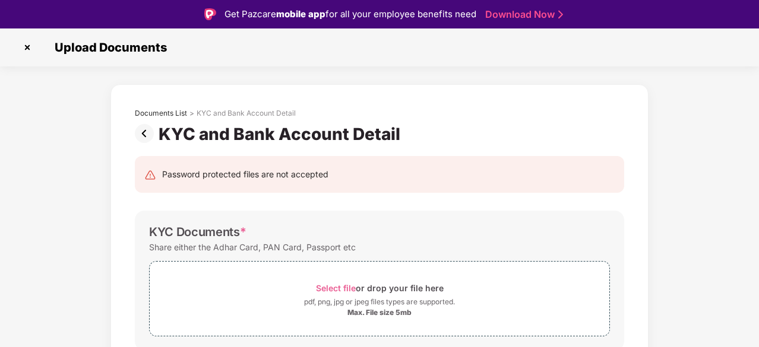
click at [24, 49] on img at bounding box center [27, 47] width 19 height 19
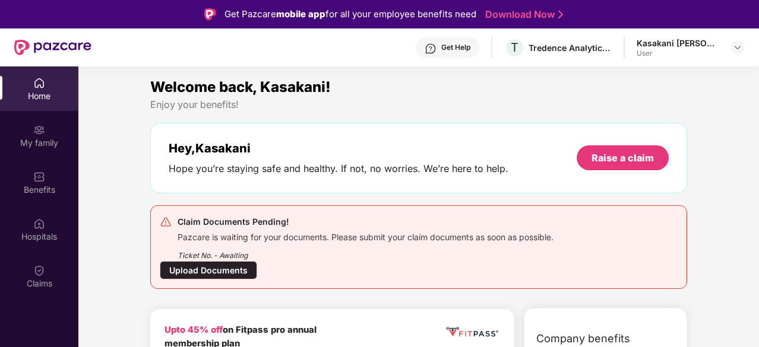
scroll to position [109, 0]
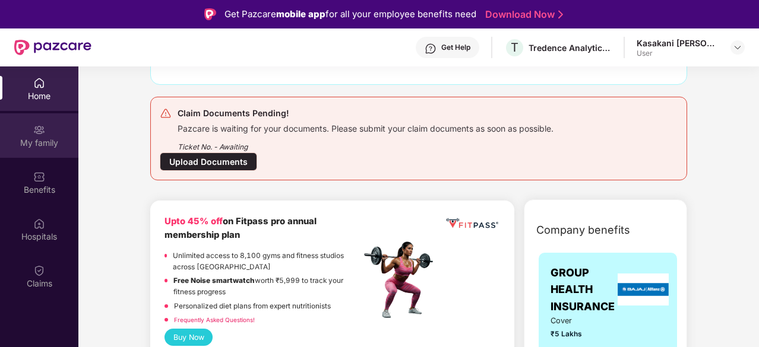
click at [40, 145] on div "My family" at bounding box center [39, 143] width 78 height 12
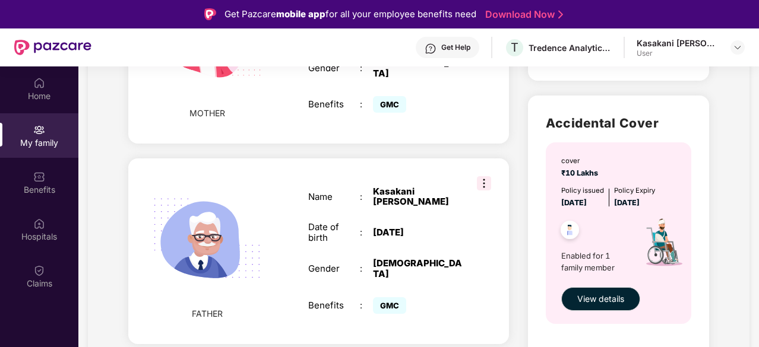
scroll to position [625, 0]
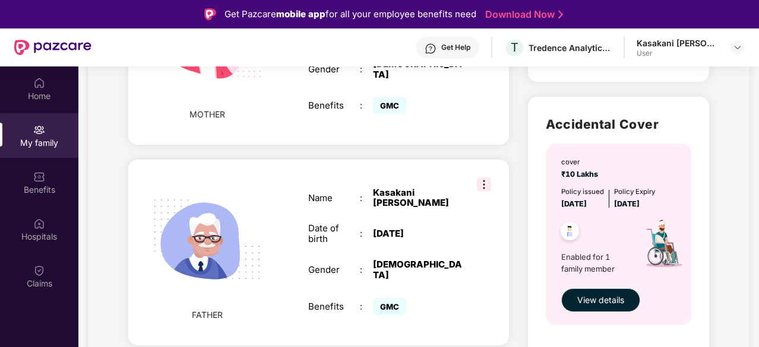
click at [481, 178] on img at bounding box center [484, 185] width 14 height 14
click at [366, 197] on div "Name : Kasakani Venkateswarlu" at bounding box center [385, 198] width 154 height 21
click at [318, 207] on div "Name : Kasakani Venkateswarlu Date of birth : 01 Jan 1965 Gender : MALE Benefit…" at bounding box center [385, 253] width 178 height 160
click at [268, 225] on img at bounding box center [206, 240] width 137 height 137
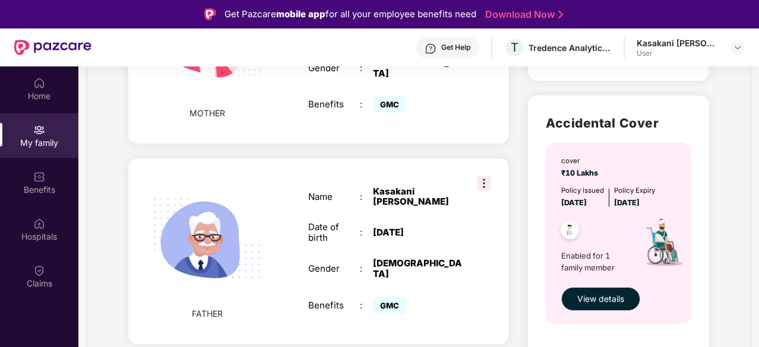
scroll to position [626, 0]
click at [733, 45] on img at bounding box center [737, 47] width 9 height 9
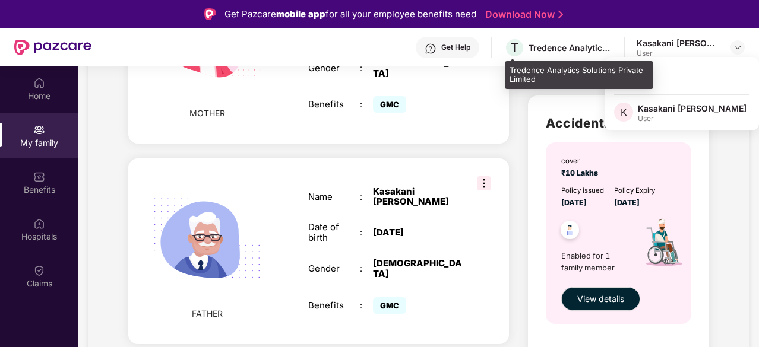
click at [559, 52] on div "Tredence Analytics Solutions Private Limited" at bounding box center [569, 47] width 83 height 11
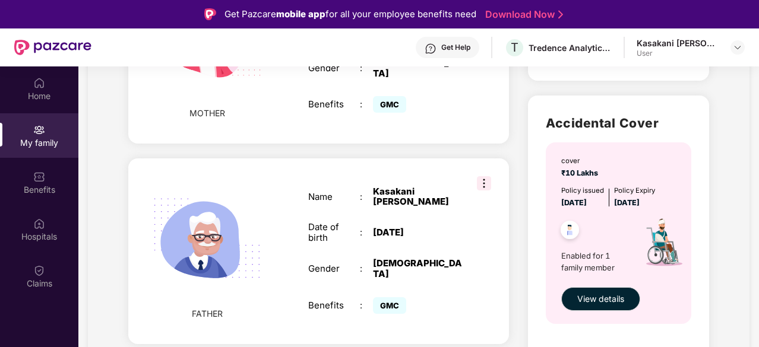
click at [268, 259] on img at bounding box center [206, 238] width 137 height 137
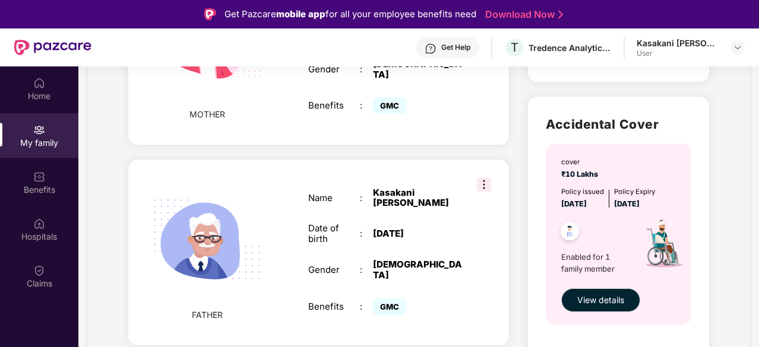
click at [481, 178] on img at bounding box center [484, 185] width 14 height 14
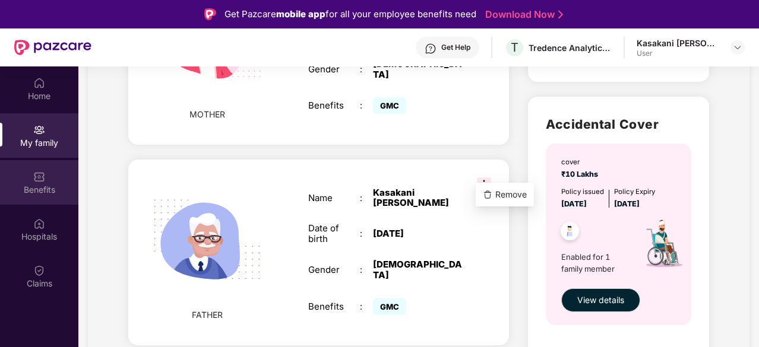
click at [43, 173] on img at bounding box center [39, 177] width 12 height 12
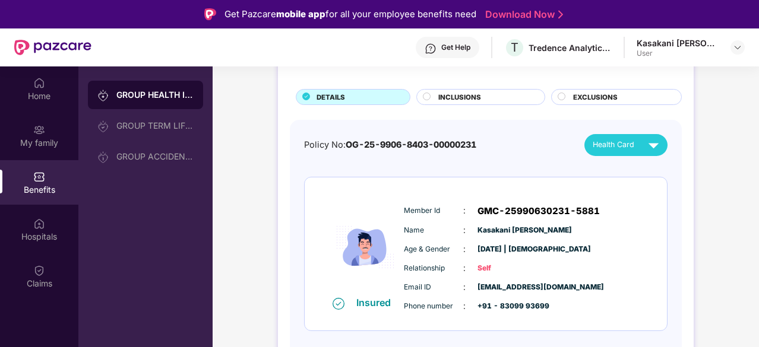
scroll to position [64, 0]
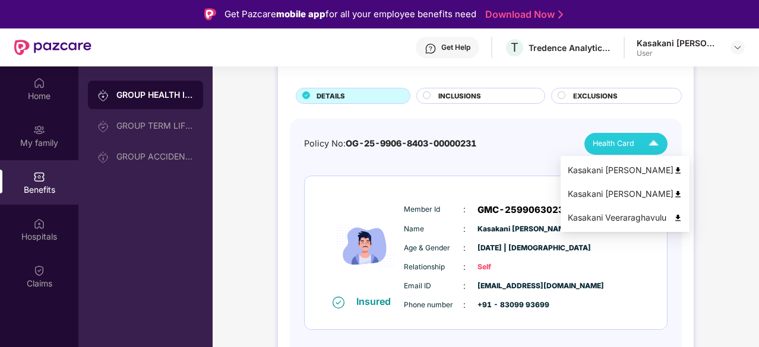
click at [647, 195] on div "Kasakani Venkateswarlu" at bounding box center [625, 194] width 115 height 13
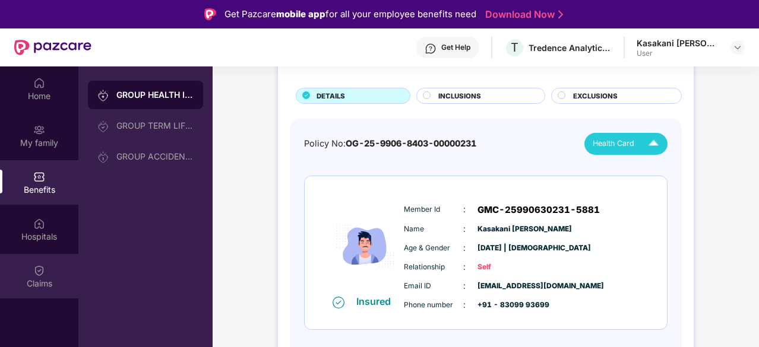
click at [38, 278] on div "Claims" at bounding box center [39, 284] width 78 height 12
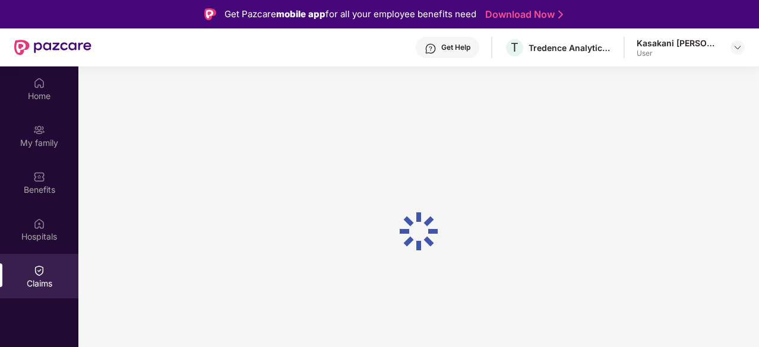
scroll to position [0, 0]
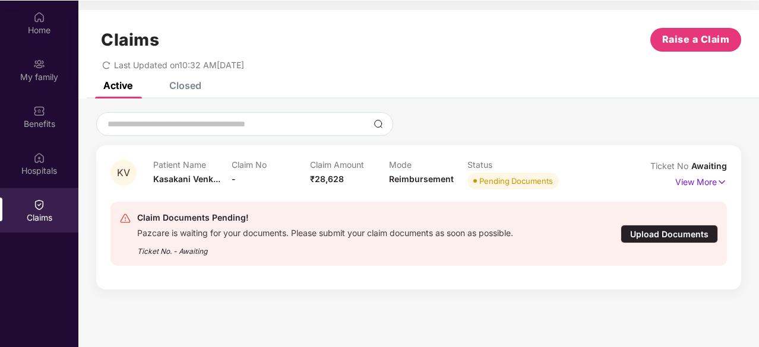
click at [693, 238] on div "Upload Documents" at bounding box center [668, 234] width 97 height 18
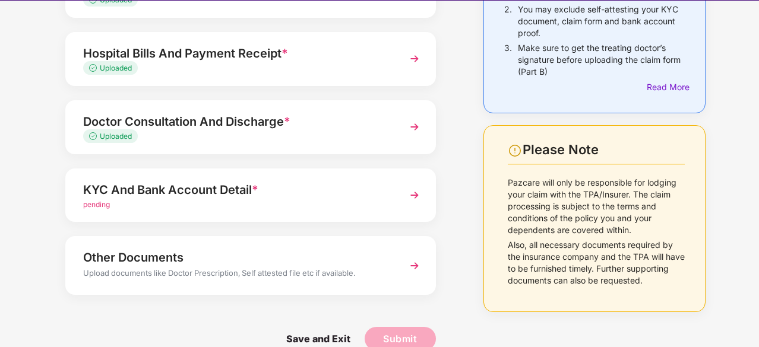
scroll to position [194, 0]
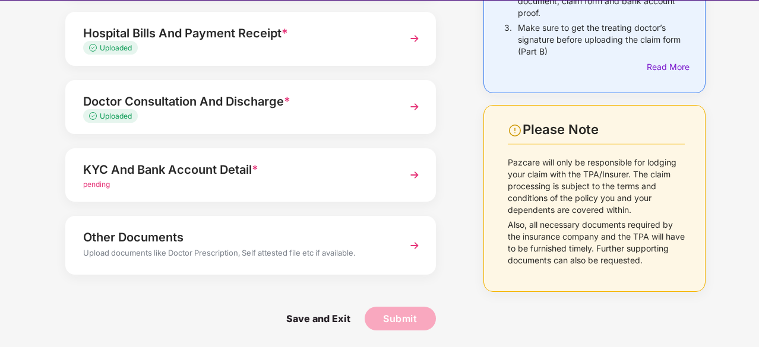
click at [102, 181] on span "pending" at bounding box center [96, 184] width 27 height 9
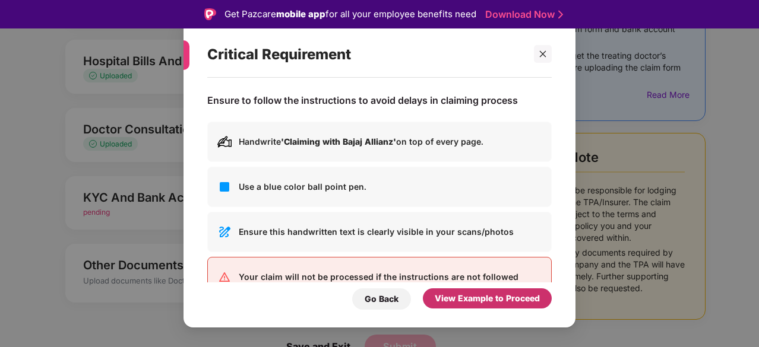
click at [500, 302] on div "View Example to Proceed" at bounding box center [487, 298] width 105 height 13
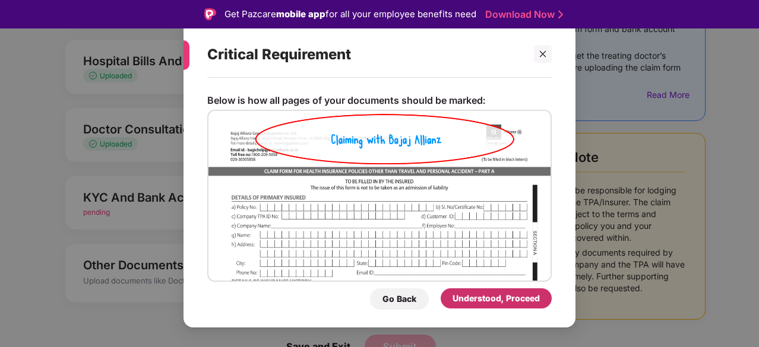
click at [500, 302] on div "Understood, Proceed" at bounding box center [495, 298] width 87 height 13
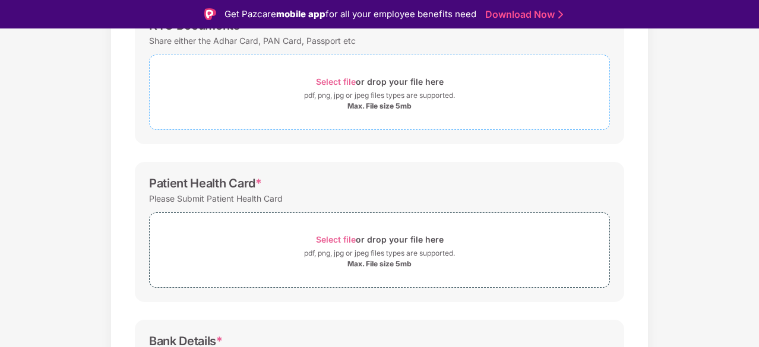
scroll to position [207, 0]
click at [342, 79] on span "Select file" at bounding box center [336, 82] width 40 height 10
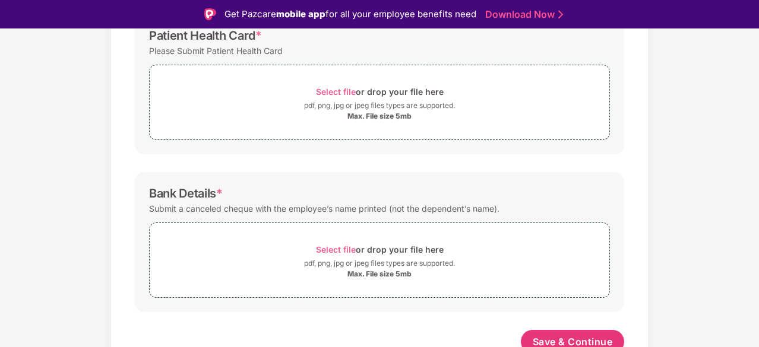
scroll to position [424, 0]
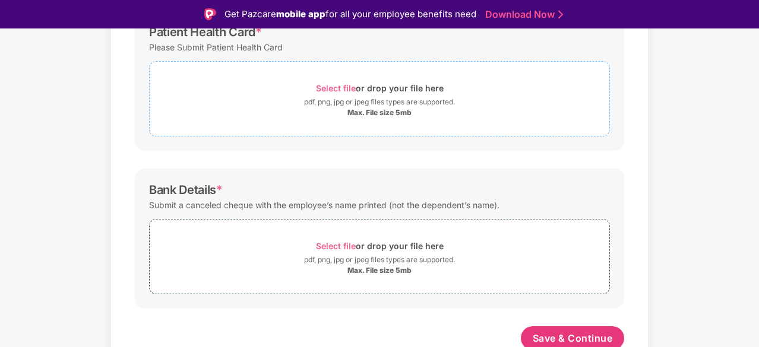
click at [341, 87] on span "Select file" at bounding box center [336, 88] width 40 height 10
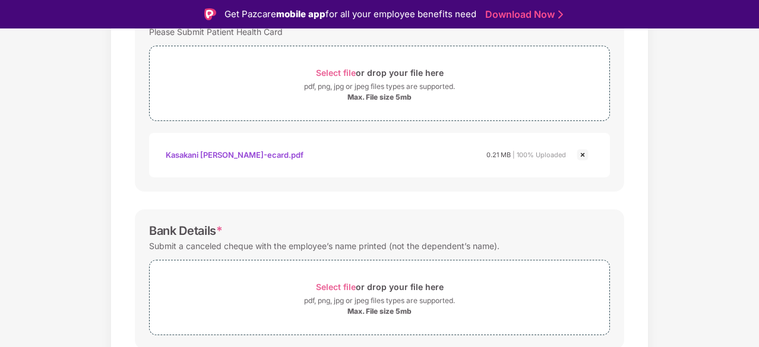
scroll to position [474, 0]
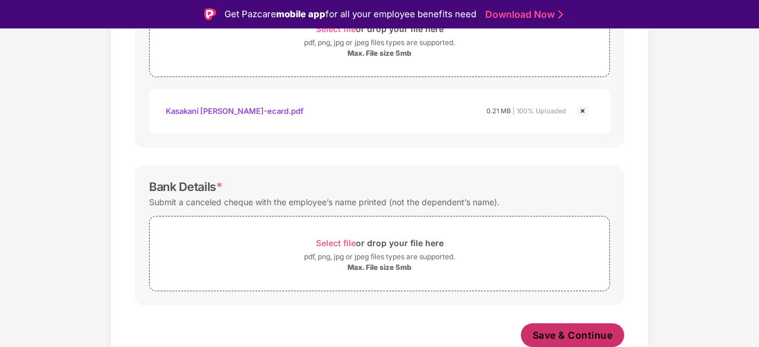
click at [542, 335] on span "Save & Continue" at bounding box center [573, 335] width 80 height 13
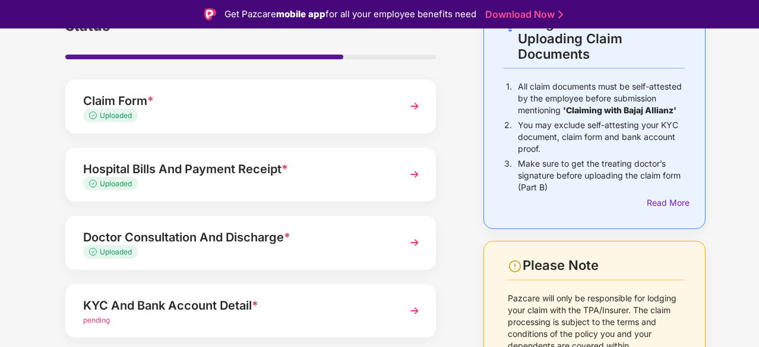
scroll to position [171, 0]
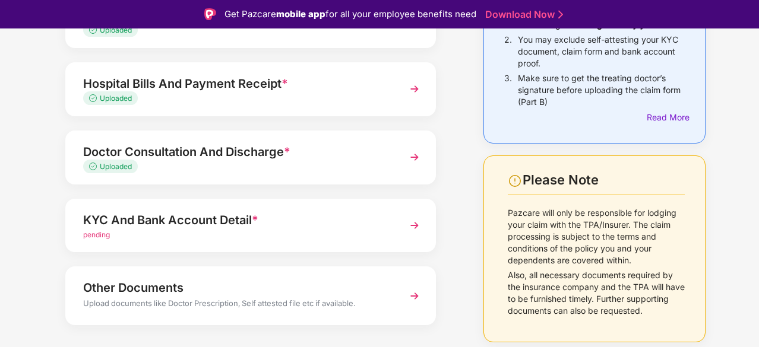
click at [353, 293] on div "Other Documents" at bounding box center [236, 287] width 307 height 19
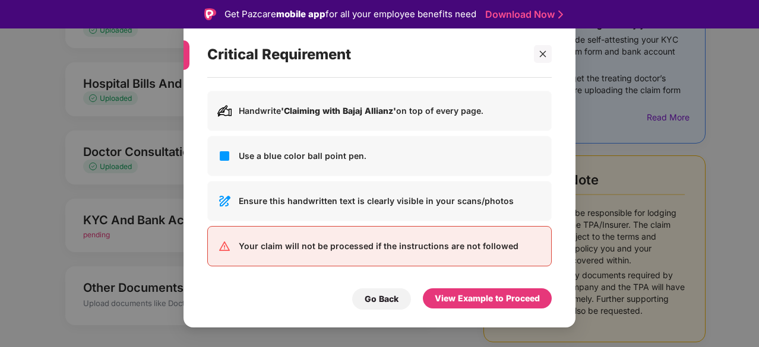
scroll to position [0, 0]
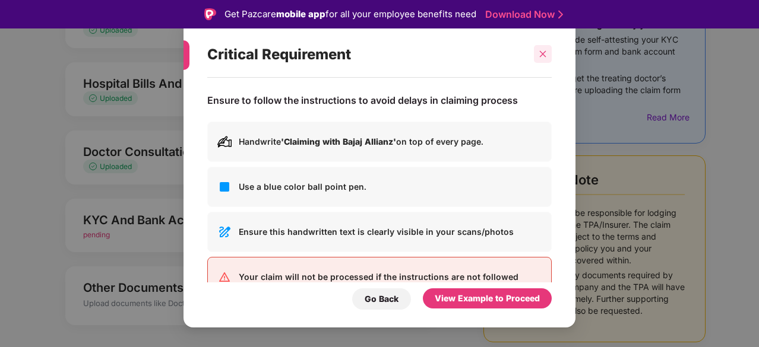
click at [547, 58] on div at bounding box center [543, 54] width 18 height 18
